Goal: Task Accomplishment & Management: Complete application form

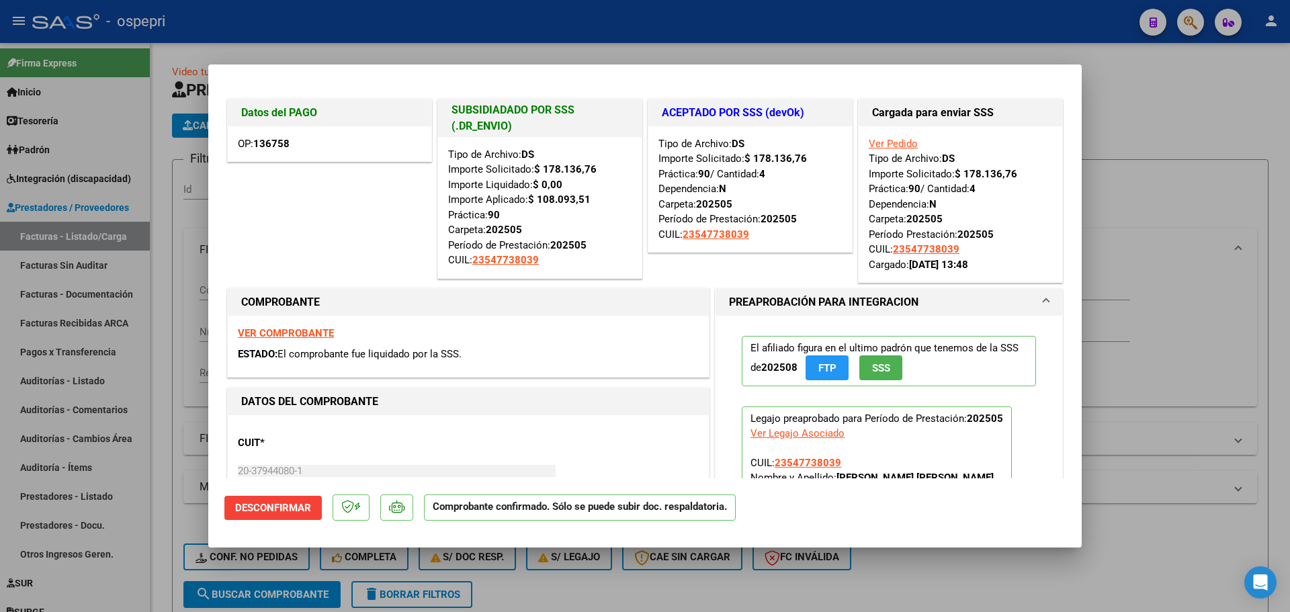
scroll to position [2, 0]
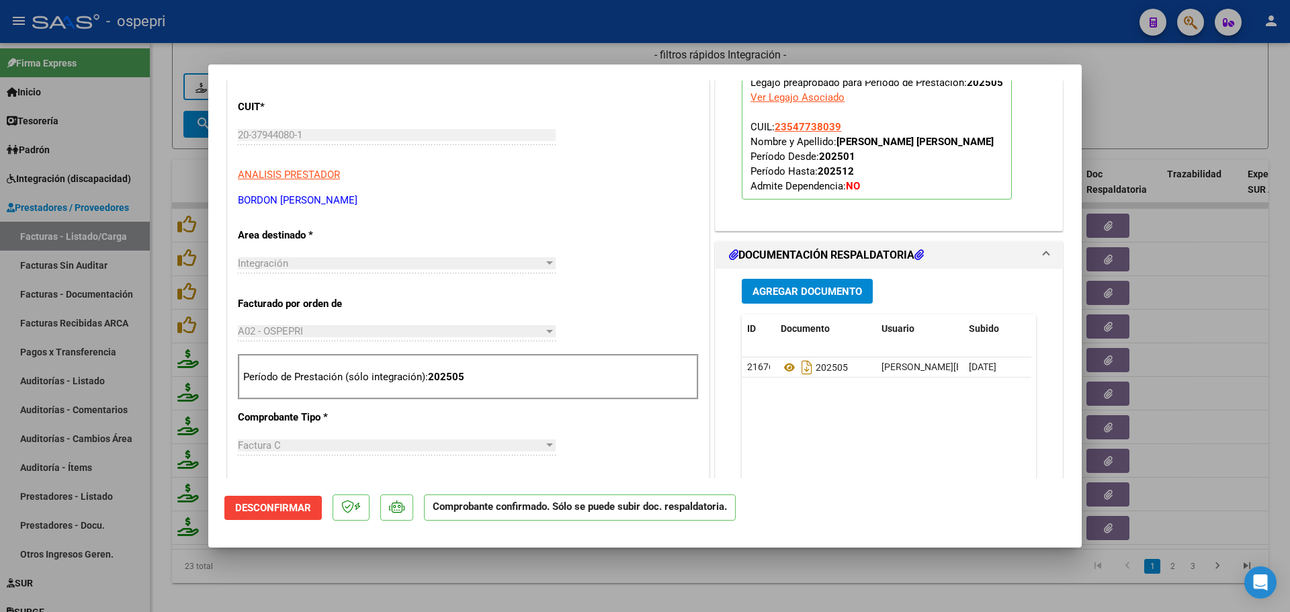
type input "$ 0,00"
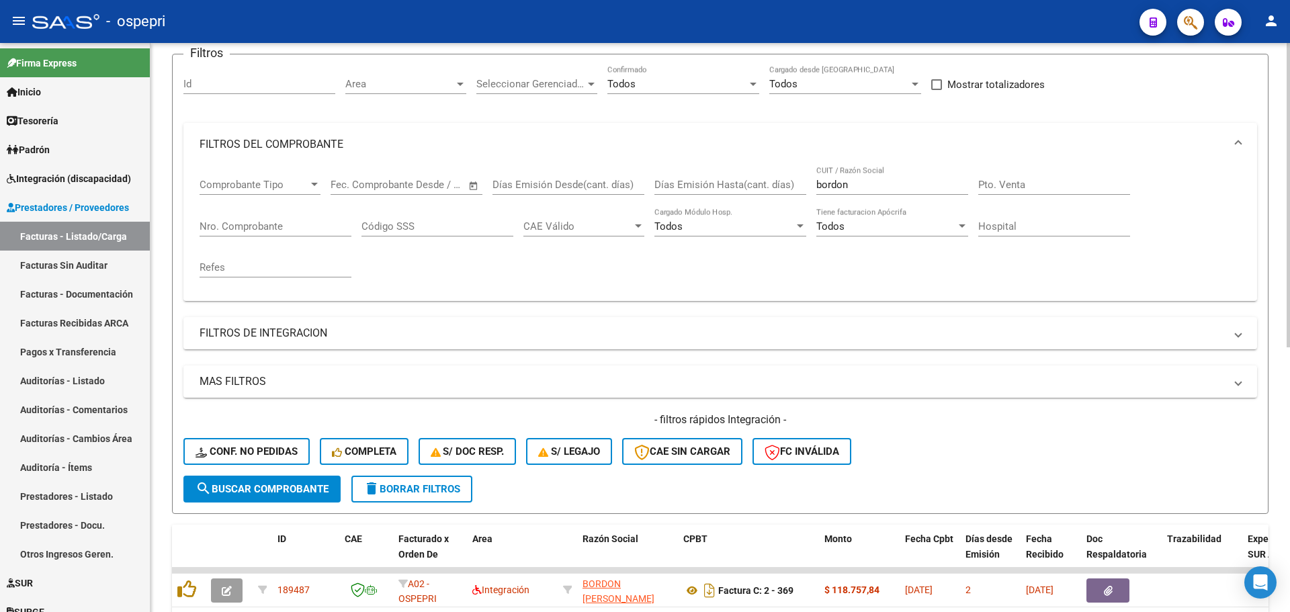
scroll to position [0, 0]
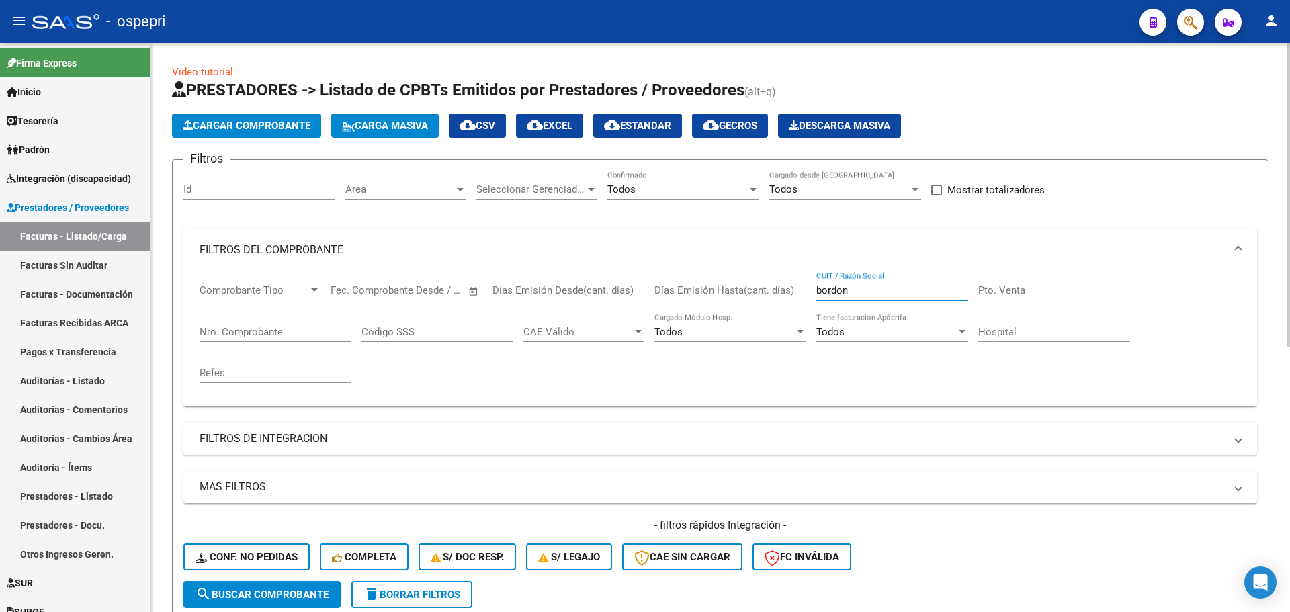
click at [881, 291] on input "bordon" at bounding box center [892, 290] width 152 height 12
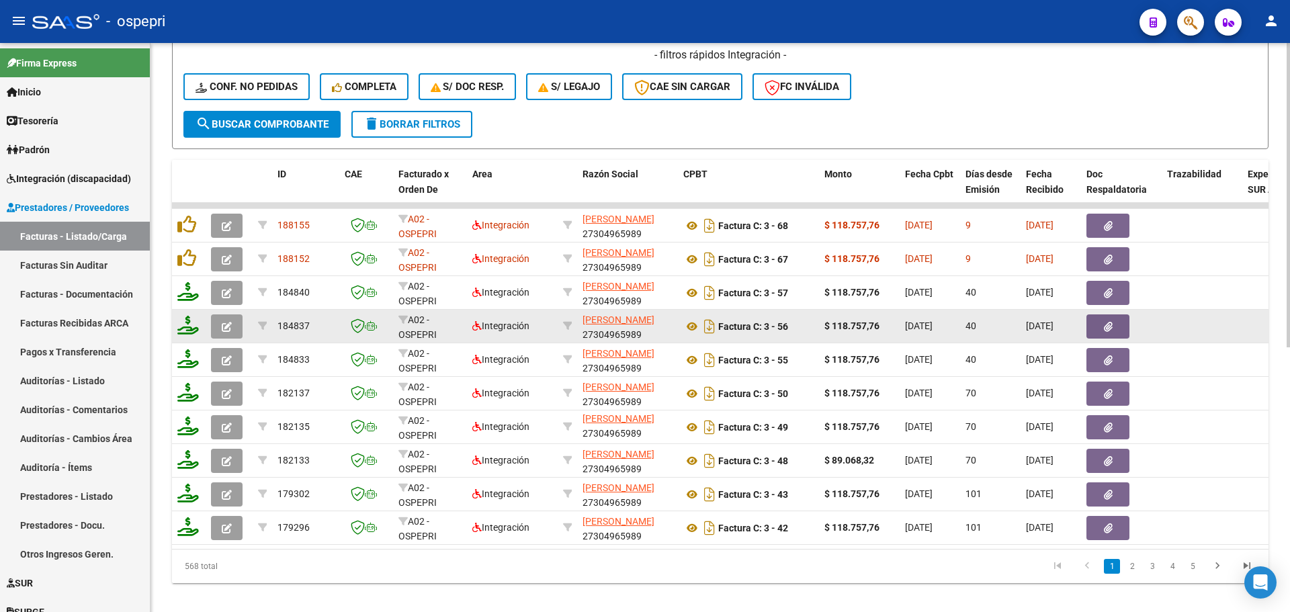
type input "[PERSON_NAME]"
click at [230, 324] on icon "button" at bounding box center [227, 327] width 10 height 10
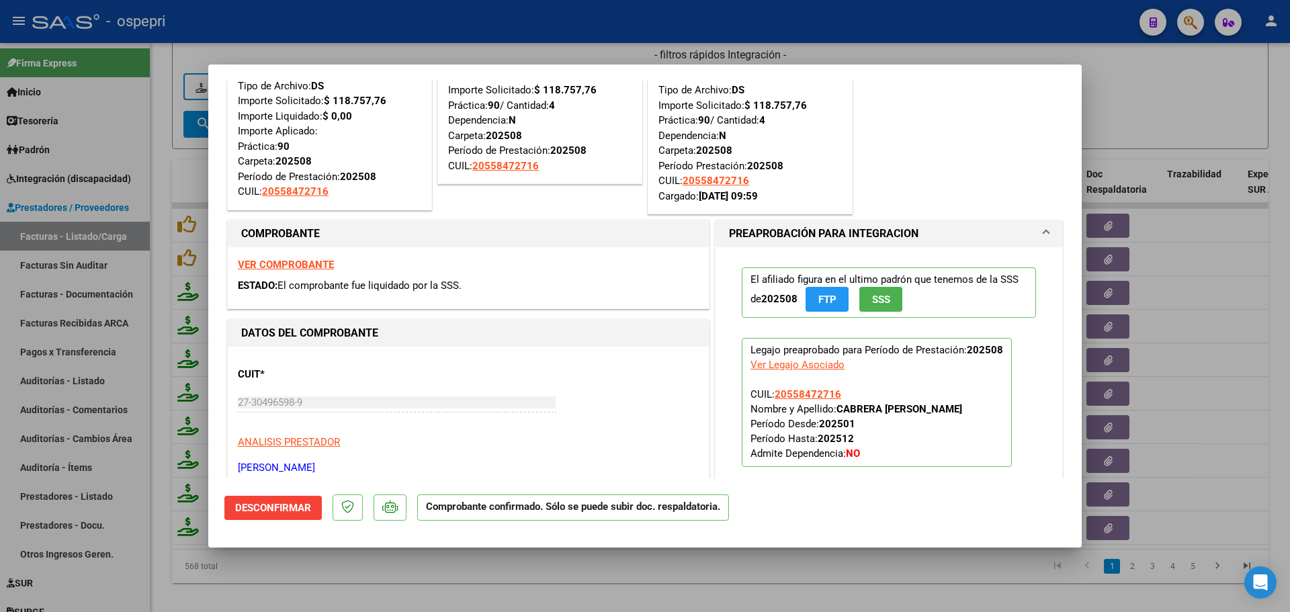
scroll to position [67, 0]
click at [290, 265] on strong "VER COMPROBANTE" at bounding box center [286, 266] width 96 height 12
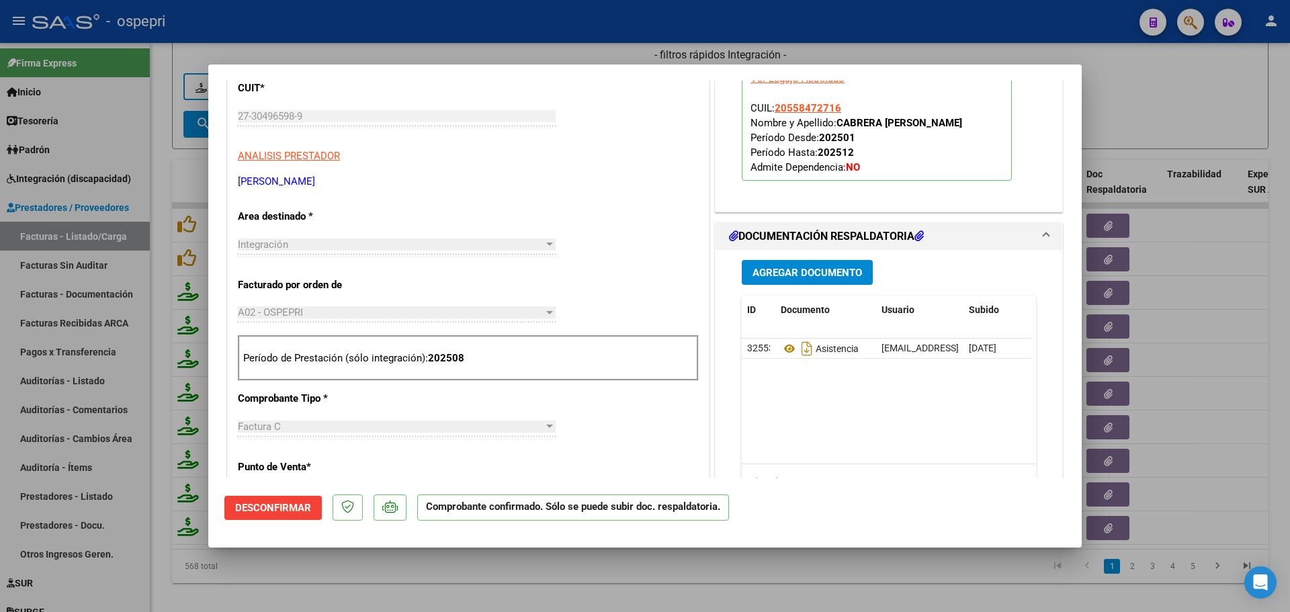
scroll to position [403, 0]
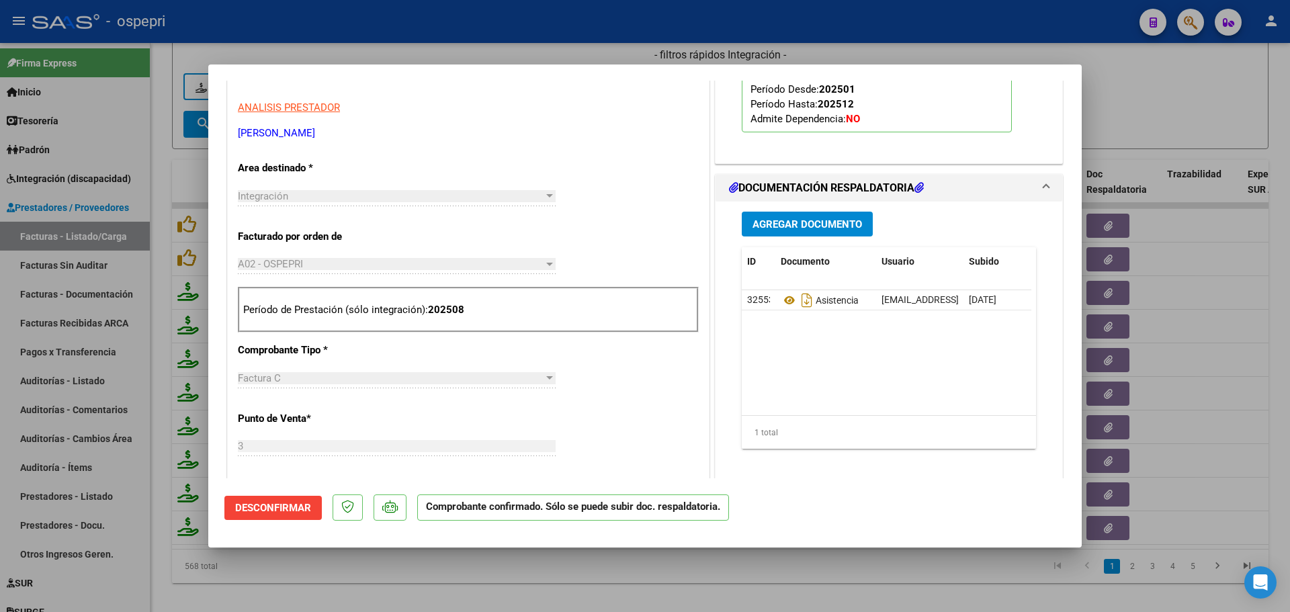
type input "$ 0,00"
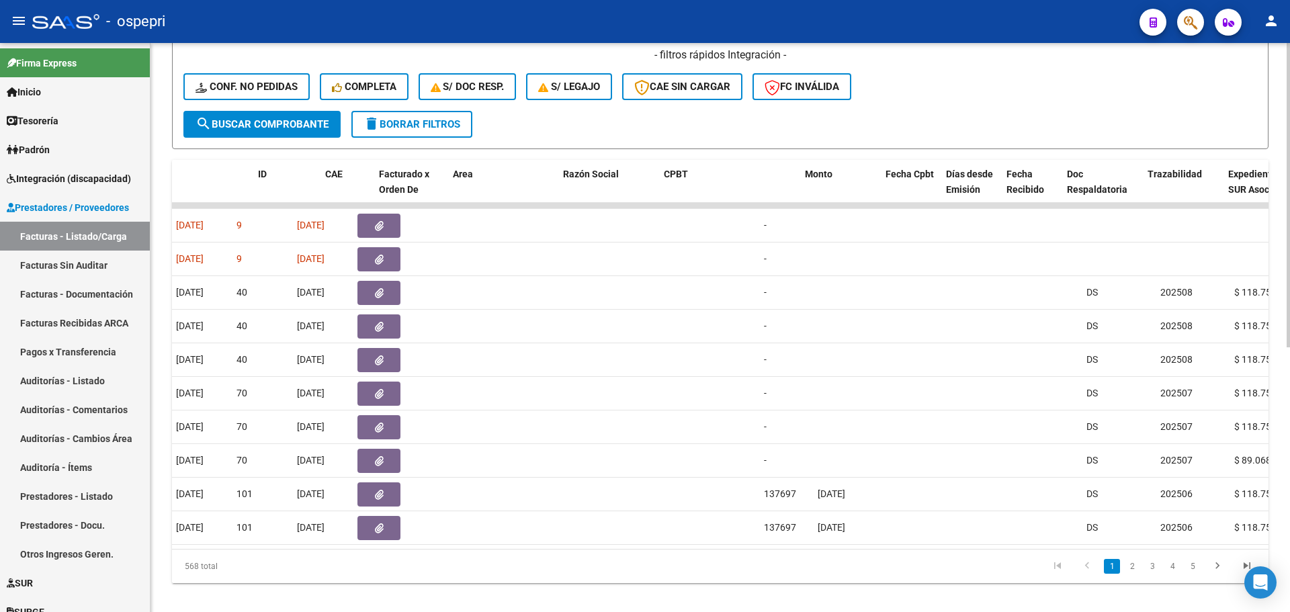
scroll to position [0, 0]
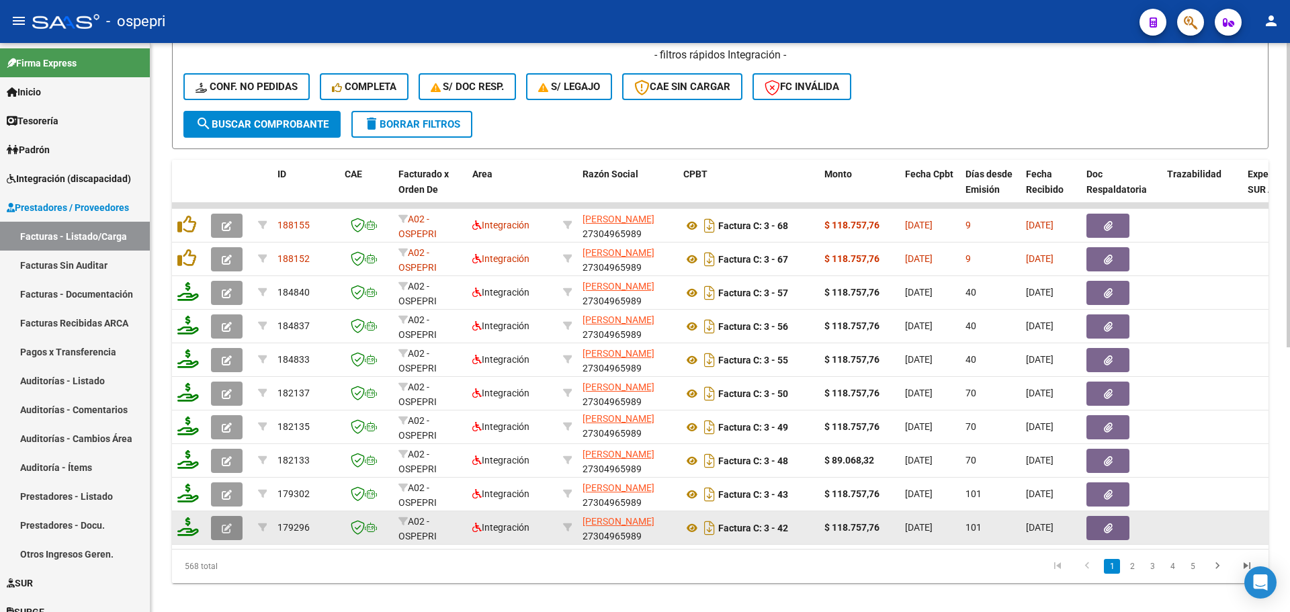
click at [223, 526] on icon "button" at bounding box center [227, 528] width 10 height 10
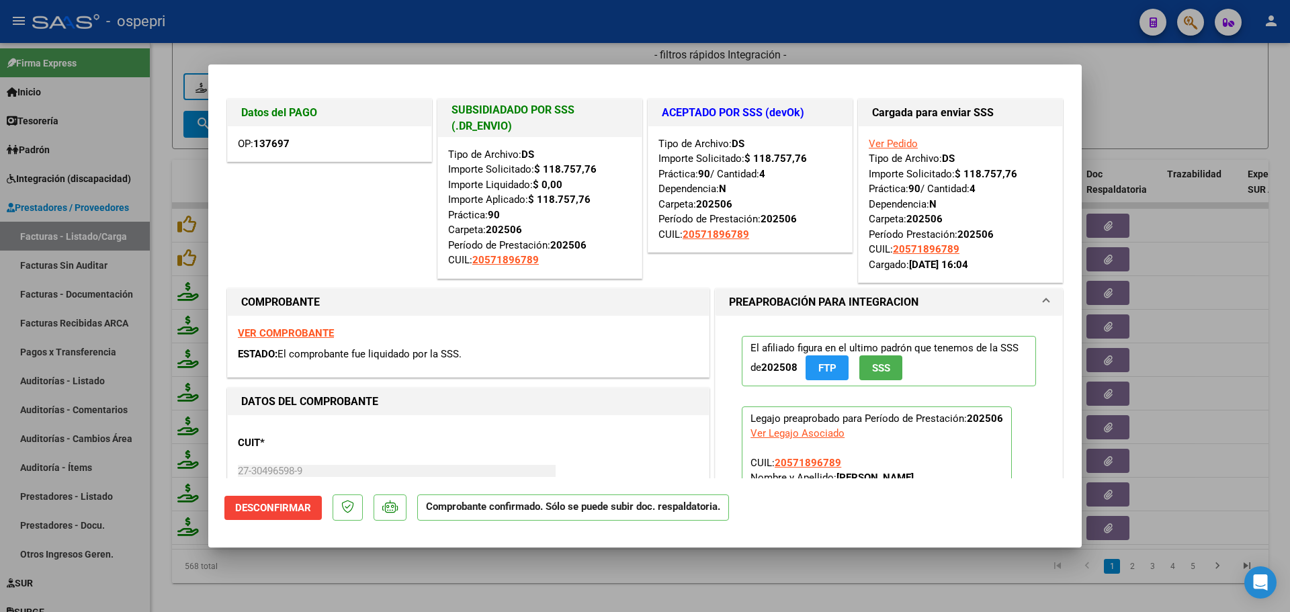
click at [308, 333] on strong "VER COMPROBANTE" at bounding box center [286, 333] width 96 height 12
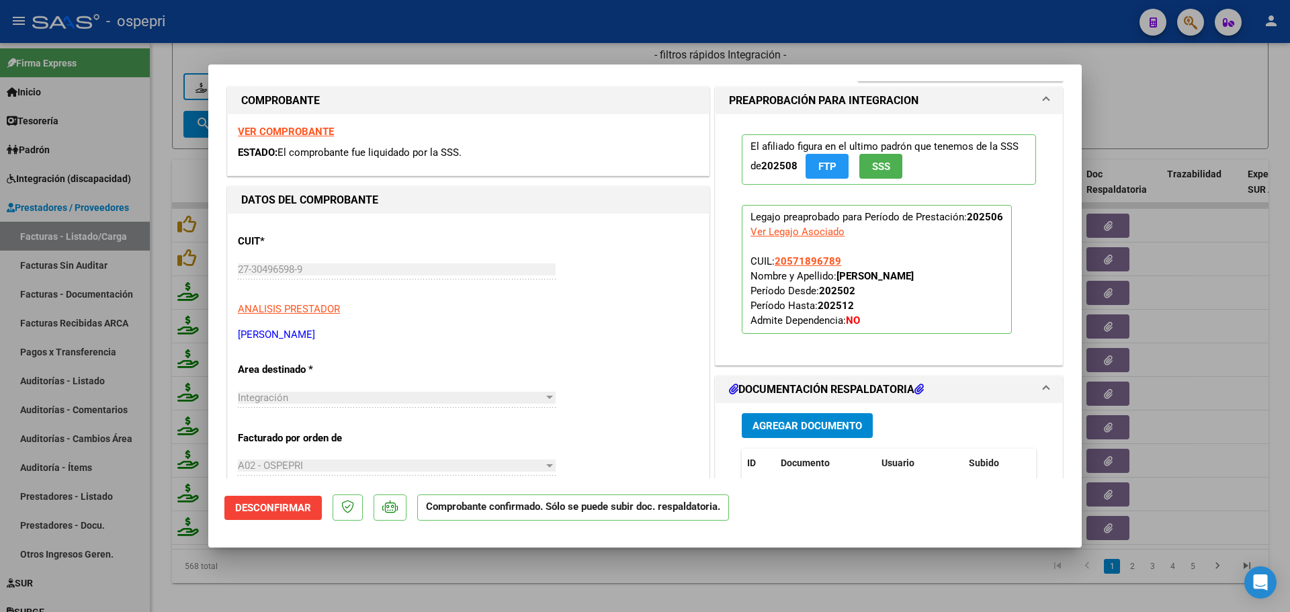
scroll to position [470, 0]
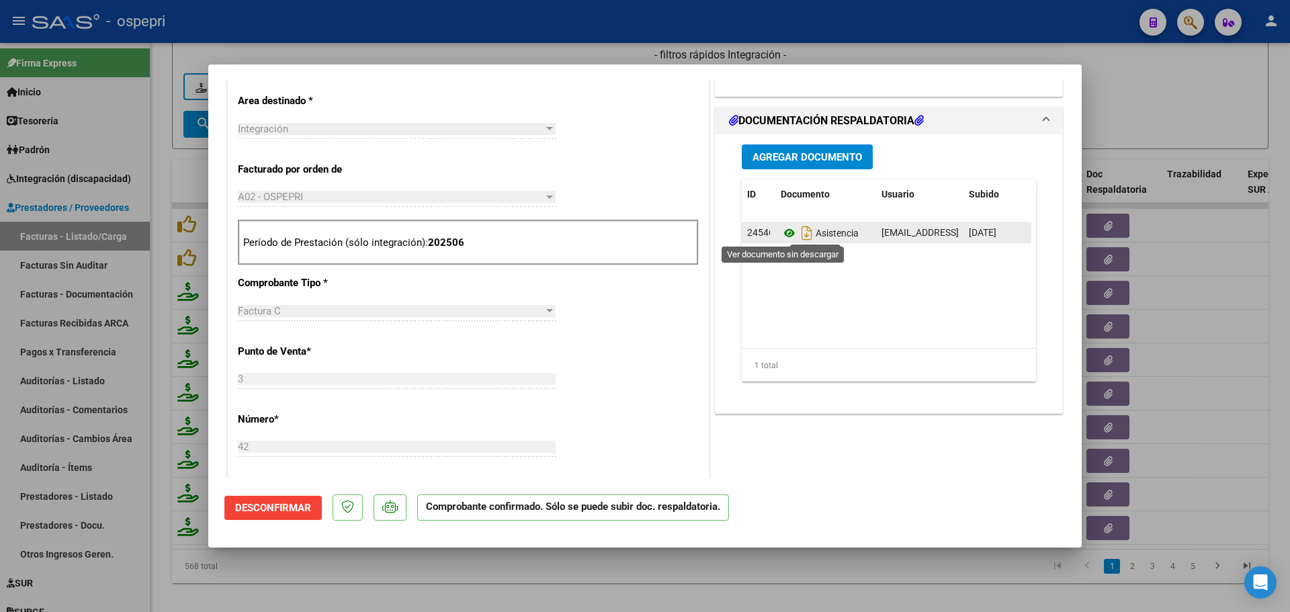
click at [781, 234] on icon at bounding box center [789, 233] width 17 height 16
type input "$ 0,00"
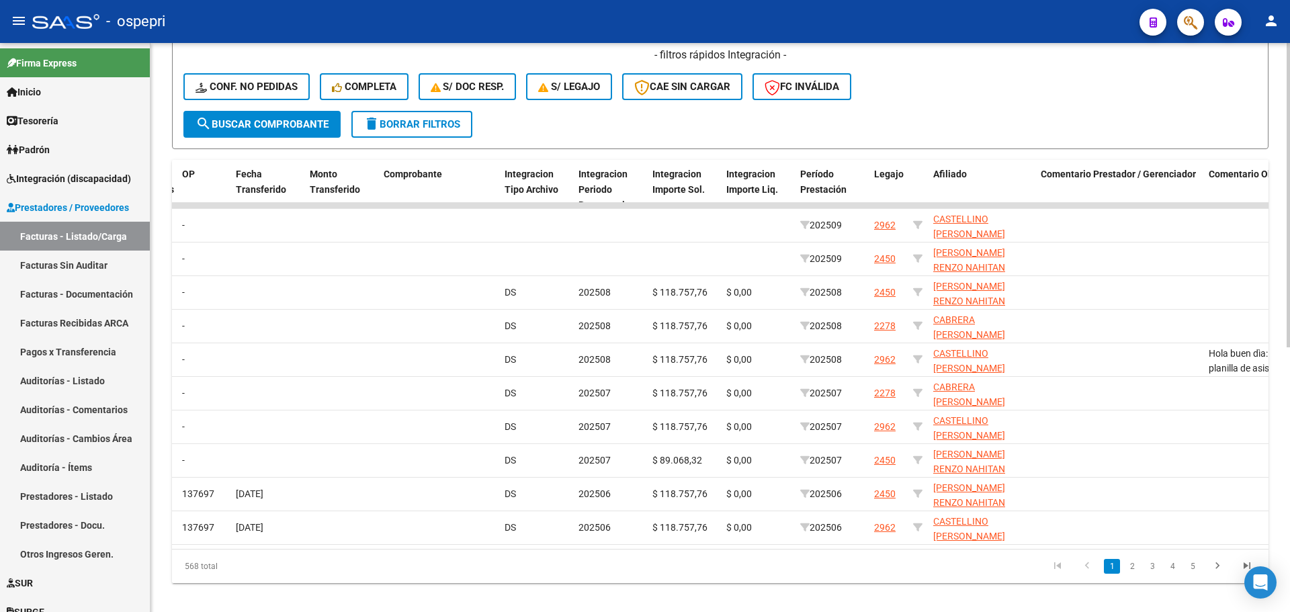
scroll to position [0, 0]
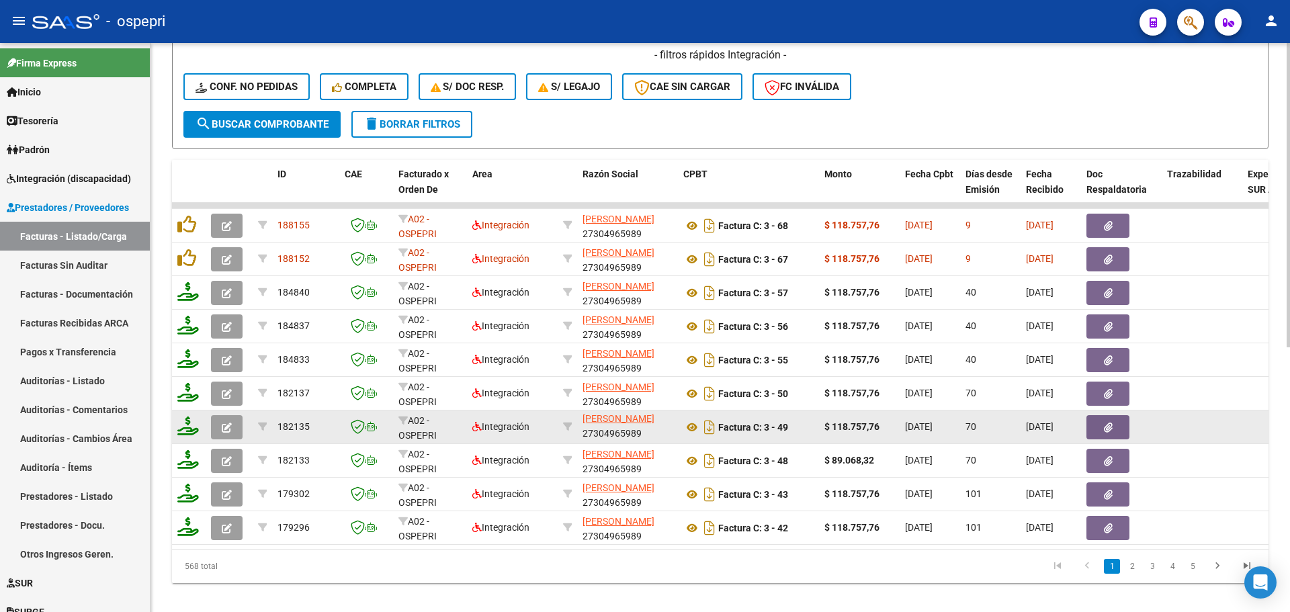
click at [224, 424] on icon "button" at bounding box center [227, 428] width 10 height 10
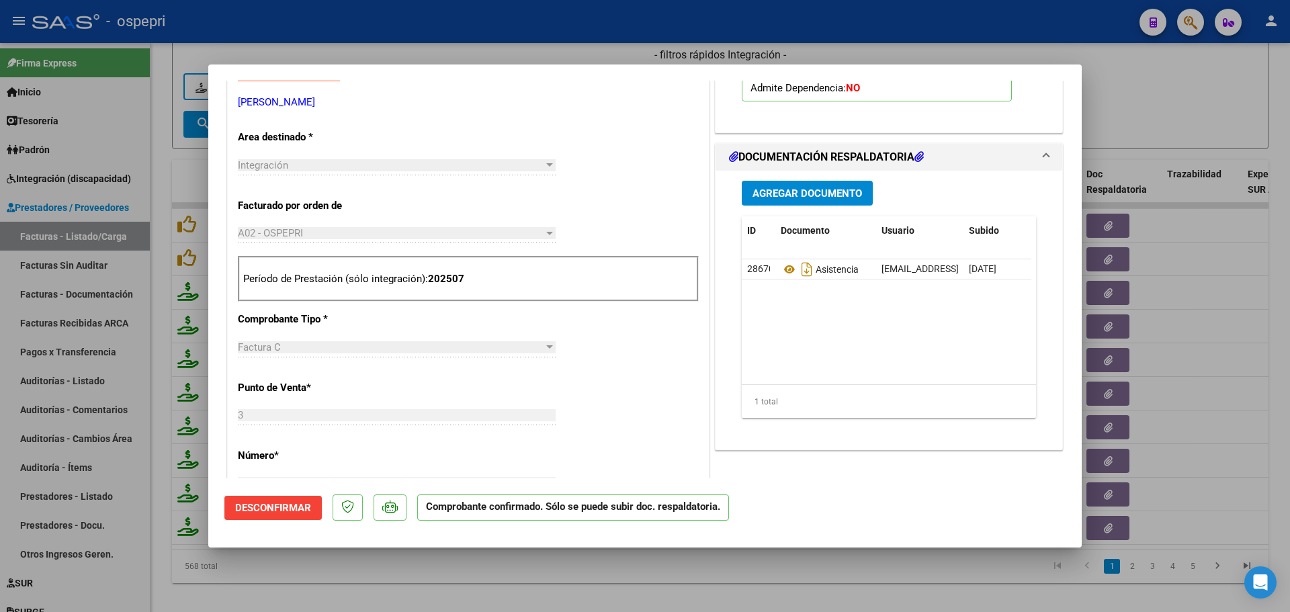
scroll to position [537, 0]
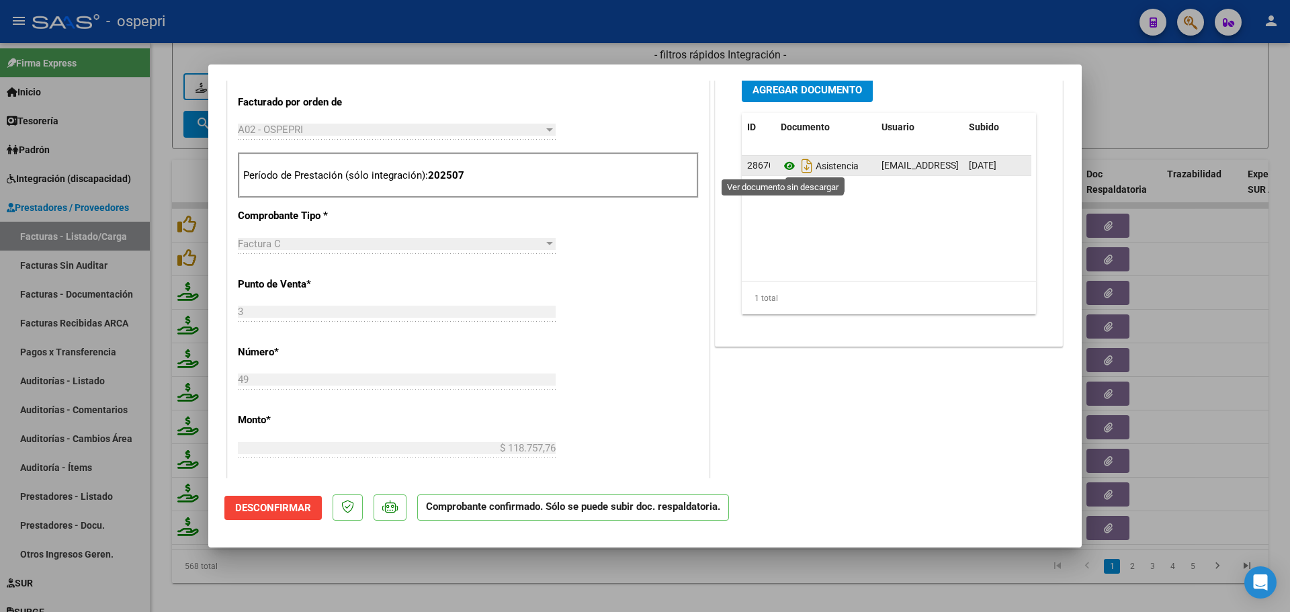
click at [783, 167] on icon at bounding box center [789, 166] width 17 height 16
